Goal: Information Seeking & Learning: Check status

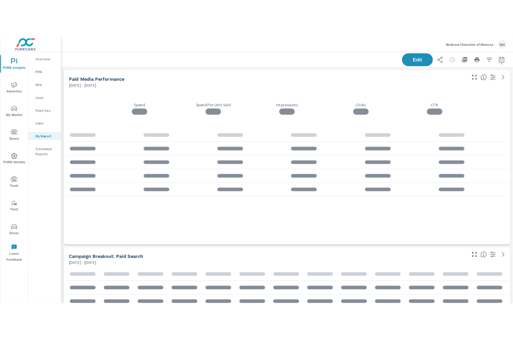
scroll to position [1770, 501]
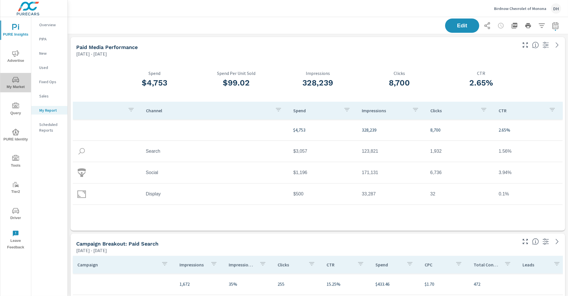
click at [13, 83] on icon "nav menu" at bounding box center [15, 79] width 7 height 7
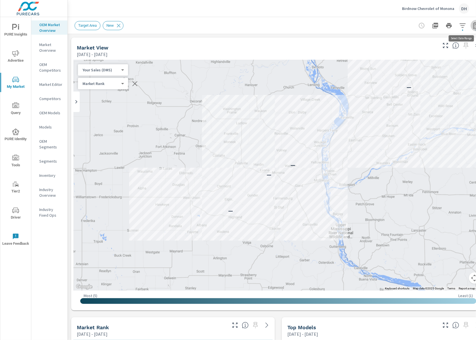
click at [474, 27] on icon "button" at bounding box center [476, 26] width 4 height 2
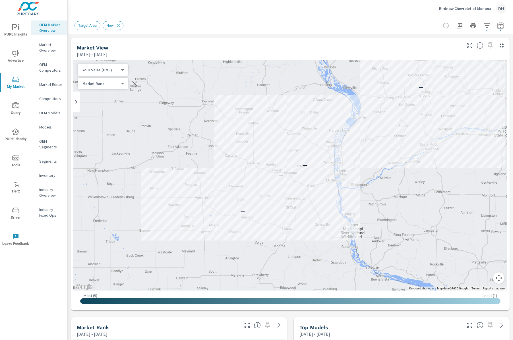
click at [496, 25] on button "button" at bounding box center [500, 25] width 11 height 11
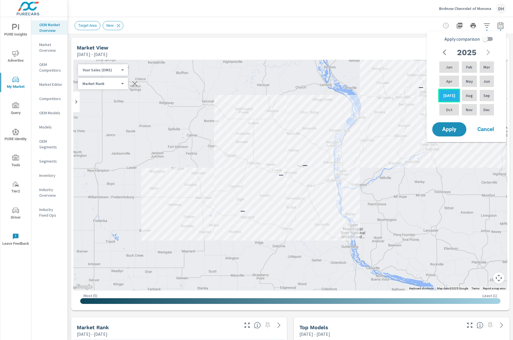
click at [447, 97] on p "[DATE]" at bounding box center [450, 96] width 12 height 6
click at [454, 130] on span "Apply" at bounding box center [449, 129] width 23 height 5
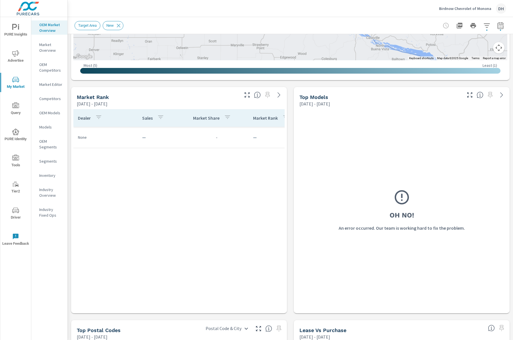
scroll to position [241, 0]
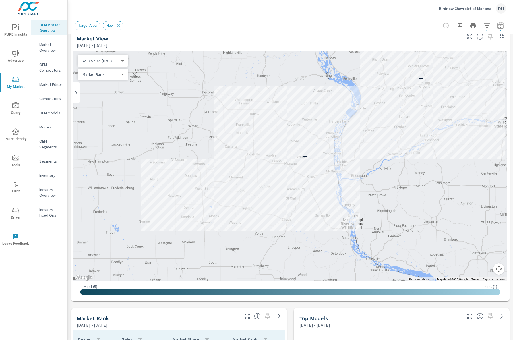
scroll to position [6, 0]
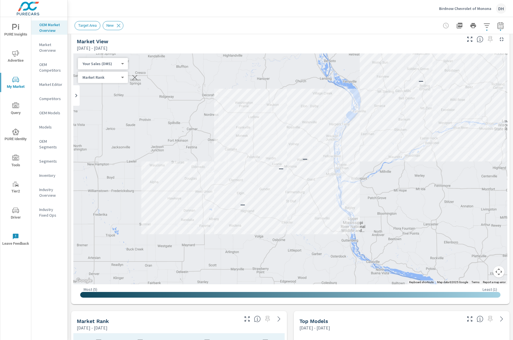
click at [112, 55] on div "— — — —" at bounding box center [290, 169] width 434 height 231
click at [112, 62] on body "PURE Insights Advertise My Market Query PURE Identity Tools Tier2 Driver Leave …" at bounding box center [256, 170] width 513 height 340
click at [113, 55] on li "Your Sales (Market Data)" at bounding box center [106, 54] width 56 height 9
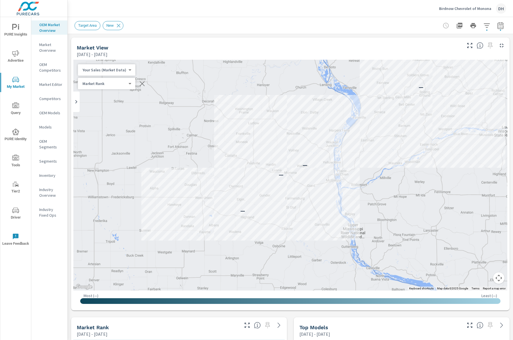
click at [505, 22] on button "button" at bounding box center [500, 25] width 11 height 11
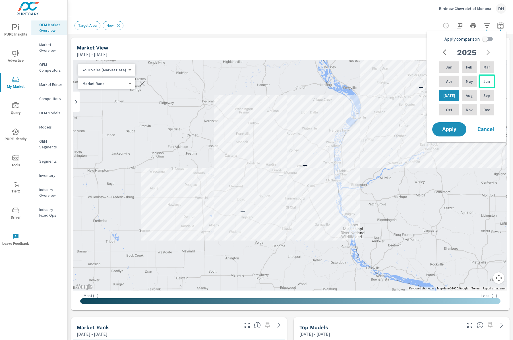
click at [486, 79] on p "Jun" at bounding box center [487, 82] width 7 height 6
click at [457, 123] on button "Apply" at bounding box center [449, 129] width 35 height 15
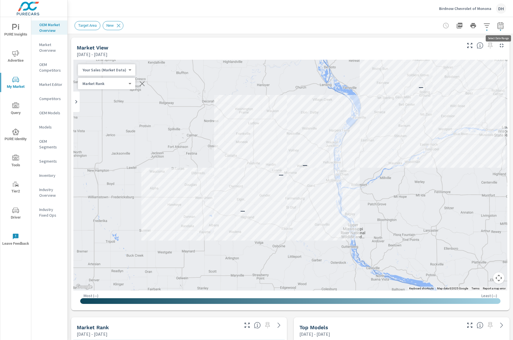
click at [503, 24] on icon "button" at bounding box center [501, 25] width 6 height 7
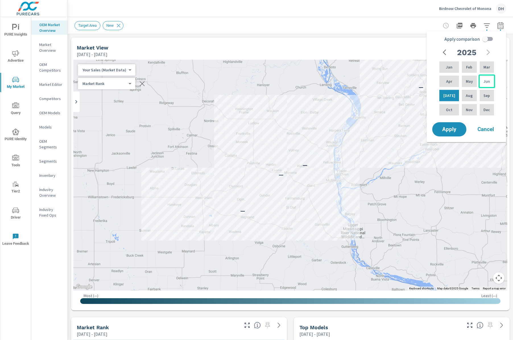
click at [484, 83] on p "Jun" at bounding box center [487, 82] width 7 height 6
click at [497, 81] on div "[DATE] Feb Mar Apr May Jun [DATE] Aug Sep Oct Nov Dec" at bounding box center [468, 84] width 72 height 75
click at [490, 80] on div "Jun" at bounding box center [487, 82] width 17 height 14
click at [486, 79] on p "Jun" at bounding box center [487, 82] width 7 height 6
click at [486, 77] on div "Jun" at bounding box center [487, 82] width 17 height 14
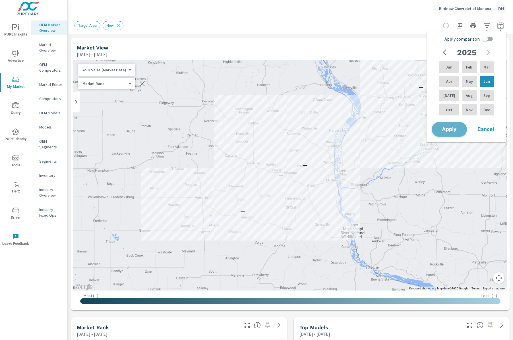
click at [459, 132] on span "Apply" at bounding box center [449, 129] width 23 height 5
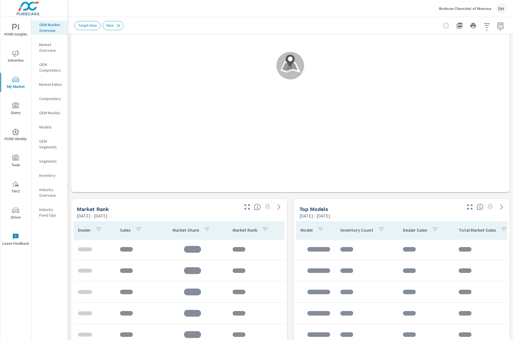
scroll to position [133, 0]
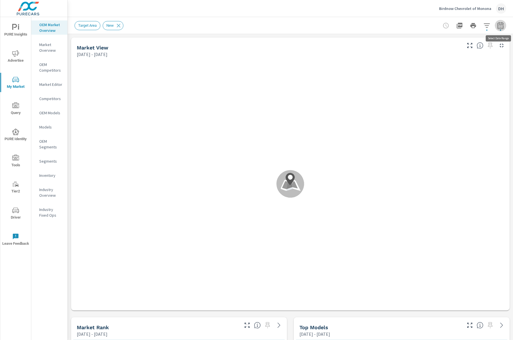
click at [500, 25] on icon "button" at bounding box center [501, 25] width 7 height 7
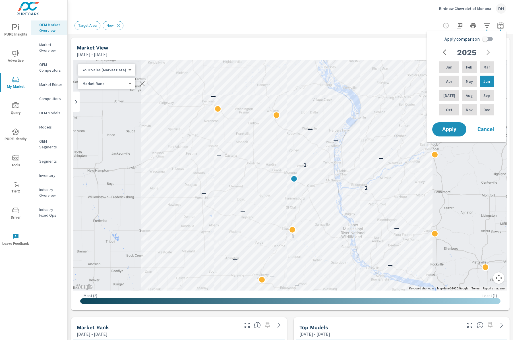
click at [51, 174] on p "Inventory" at bounding box center [51, 176] width 24 height 6
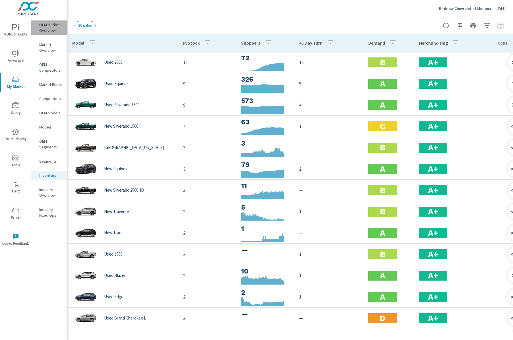
click at [50, 28] on p "OEM Market Overview" at bounding box center [51, 27] width 24 height 11
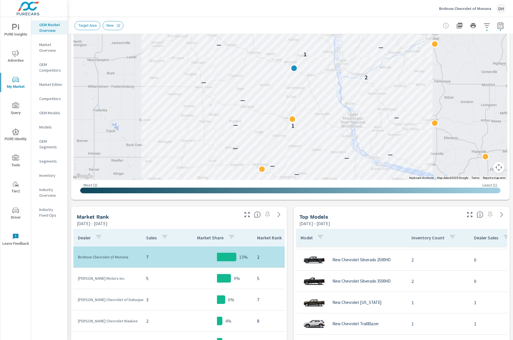
scroll to position [132, 0]
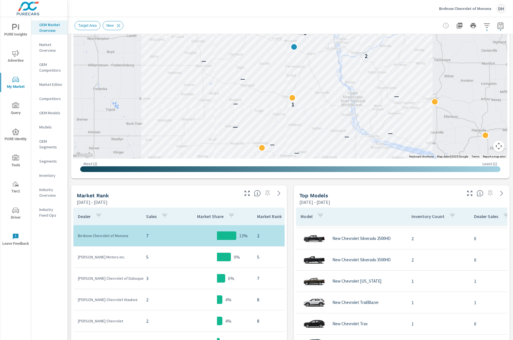
scroll to position [170, 0]
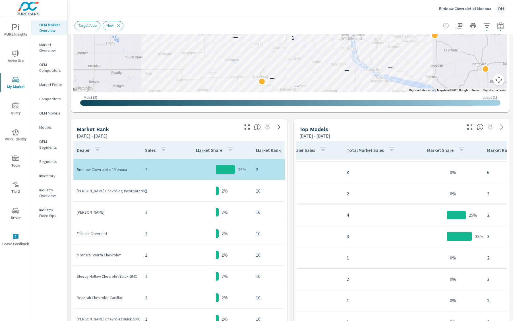
scroll to position [208, 0]
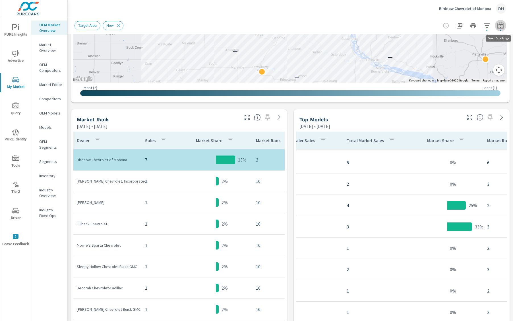
click at [504, 23] on button "button" at bounding box center [500, 25] width 11 height 11
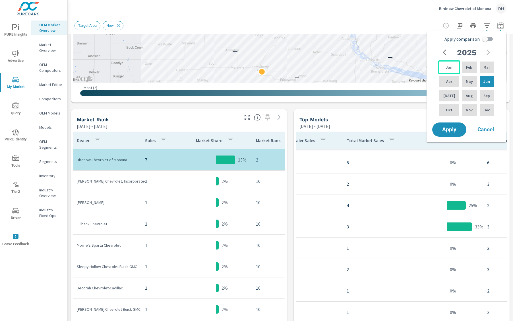
click at [446, 69] on p "Jan" at bounding box center [449, 67] width 7 height 6
click at [489, 79] on p "Jun" at bounding box center [487, 82] width 7 height 6
click at [493, 40] on input "Apply comparison" at bounding box center [485, 39] width 32 height 11
checkbox input "true"
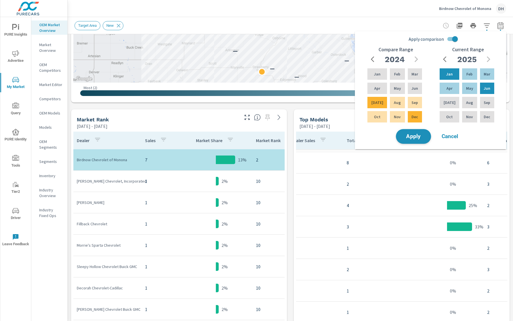
click at [425, 135] on span "Apply" at bounding box center [413, 136] width 23 height 5
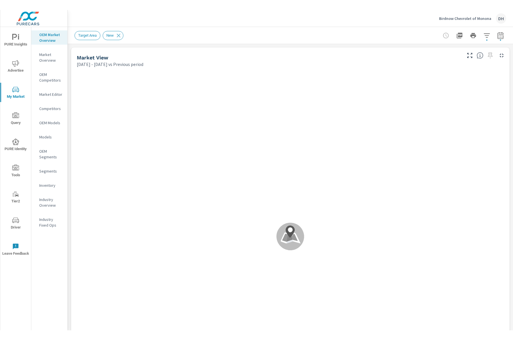
scroll to position [43, 0]
